Goal: Task Accomplishment & Management: Use online tool/utility

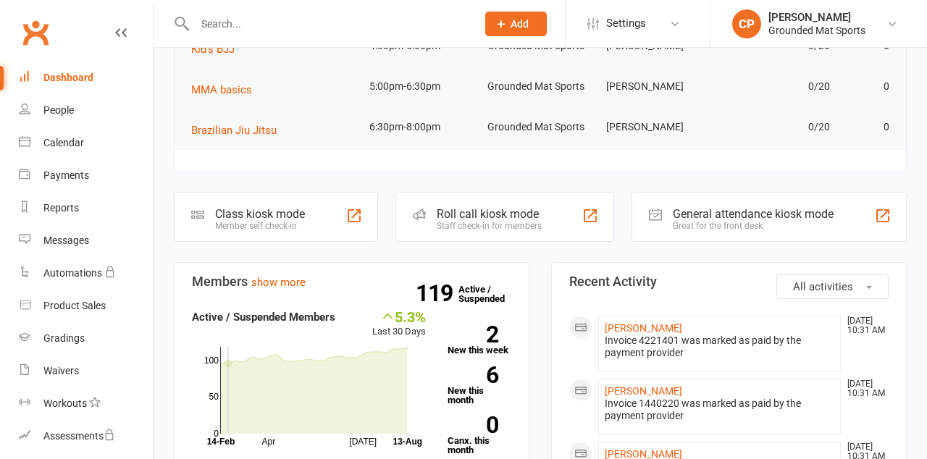
scroll to position [175, 0]
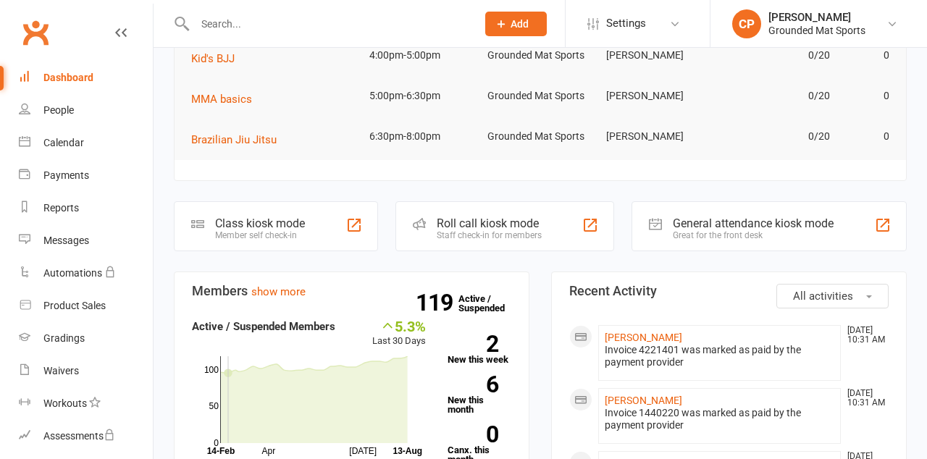
click at [313, 226] on div "Class kiosk mode Member self check-in" at bounding box center [276, 226] width 204 height 50
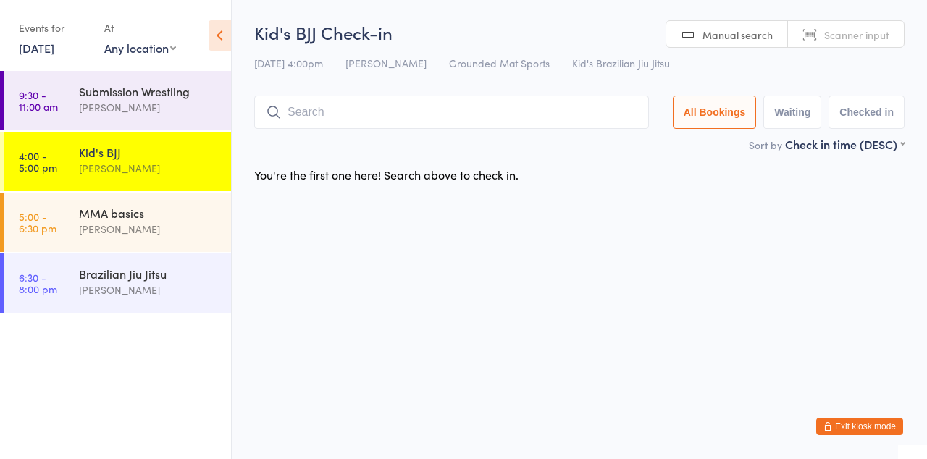
click at [349, 114] on input "search" at bounding box center [451, 112] width 395 height 33
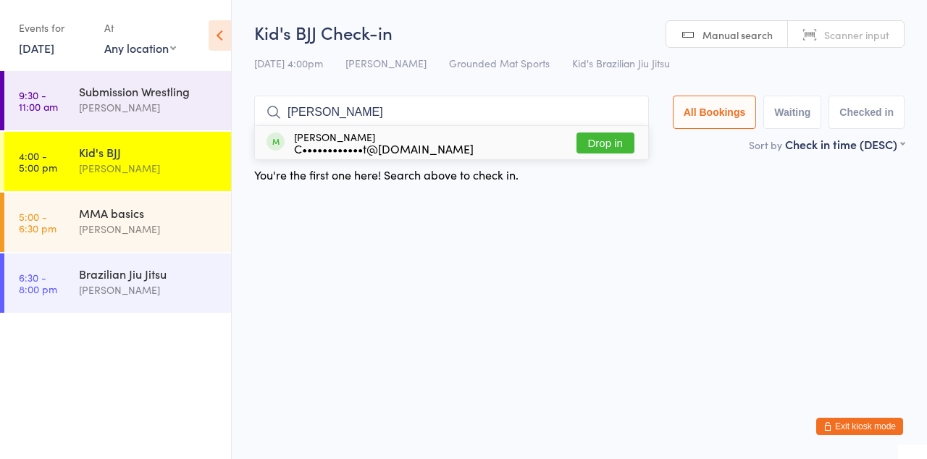
type input "Noah"
click at [626, 141] on button "Drop in" at bounding box center [606, 143] width 58 height 21
